Goal: Task Accomplishment & Management: Manage account settings

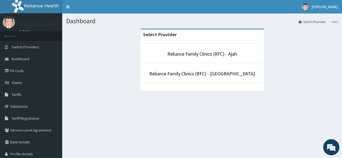
click at [201, 104] on div "Dashboard Switch Providers Here Select Provider Reliance Family Clinics (RFC) -…" at bounding box center [202, 93] width 280 height 159
click at [191, 72] on link "Reliance Family Clinics (RFC) - Lekki" at bounding box center [202, 74] width 106 height 6
